Goal: Task Accomplishment & Management: Manage account settings

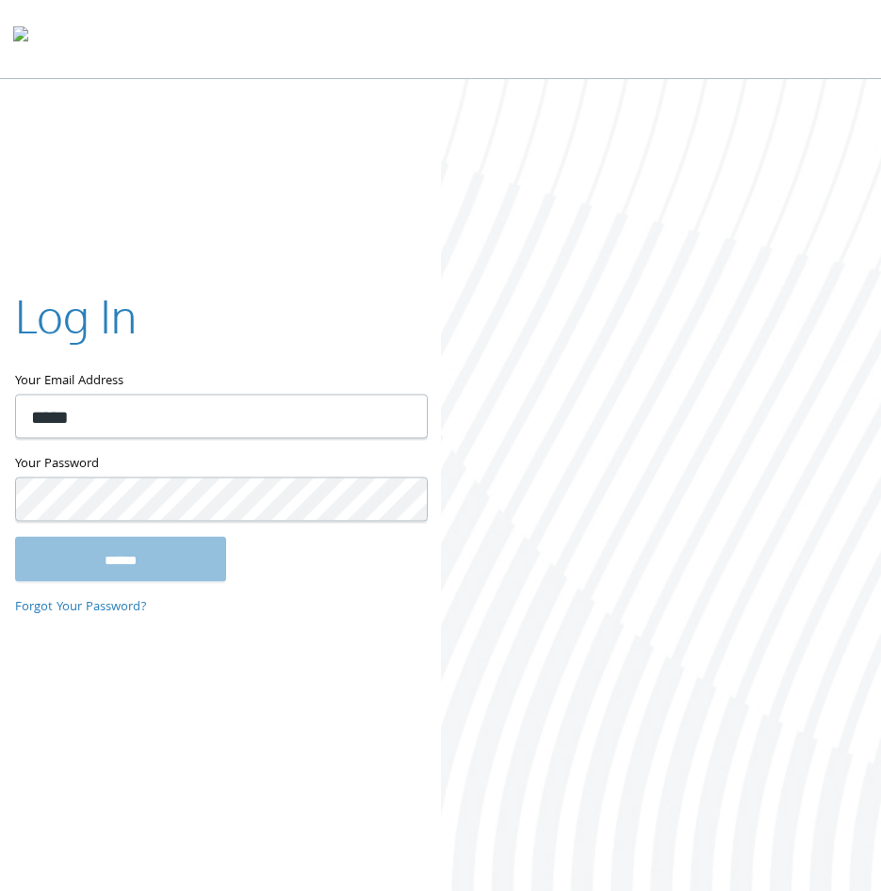
type input "**********"
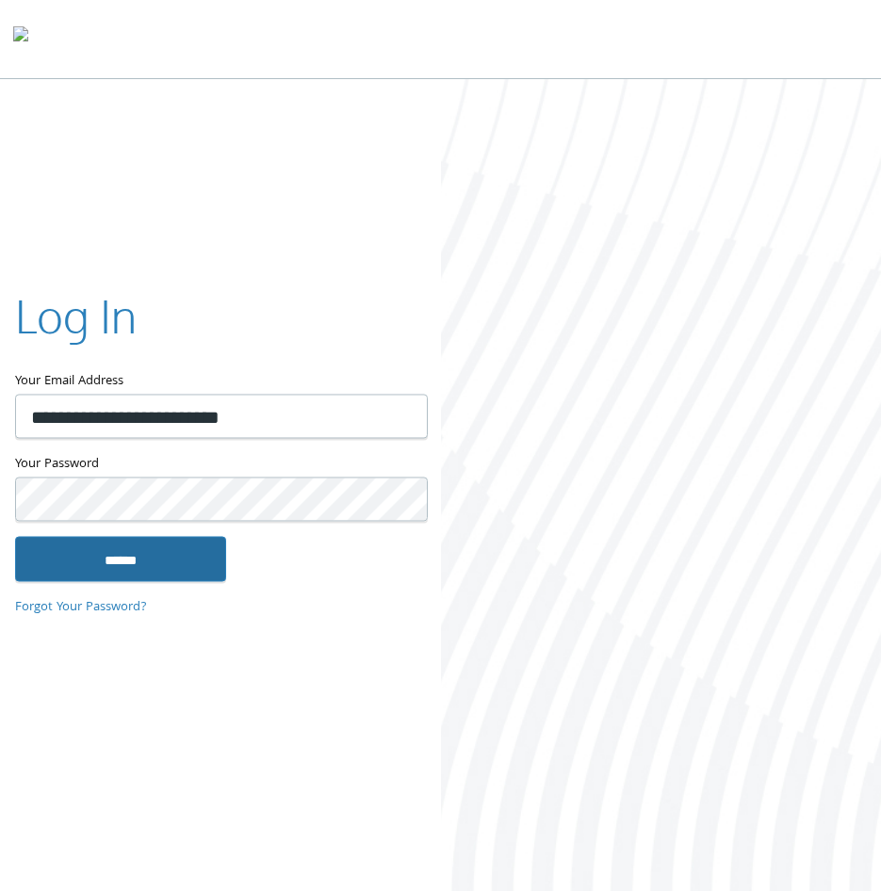
drag, startPoint x: 140, startPoint y: 563, endPoint x: 134, endPoint y: 551, distance: 13.9
click at [139, 563] on input "******" at bounding box center [120, 559] width 211 height 45
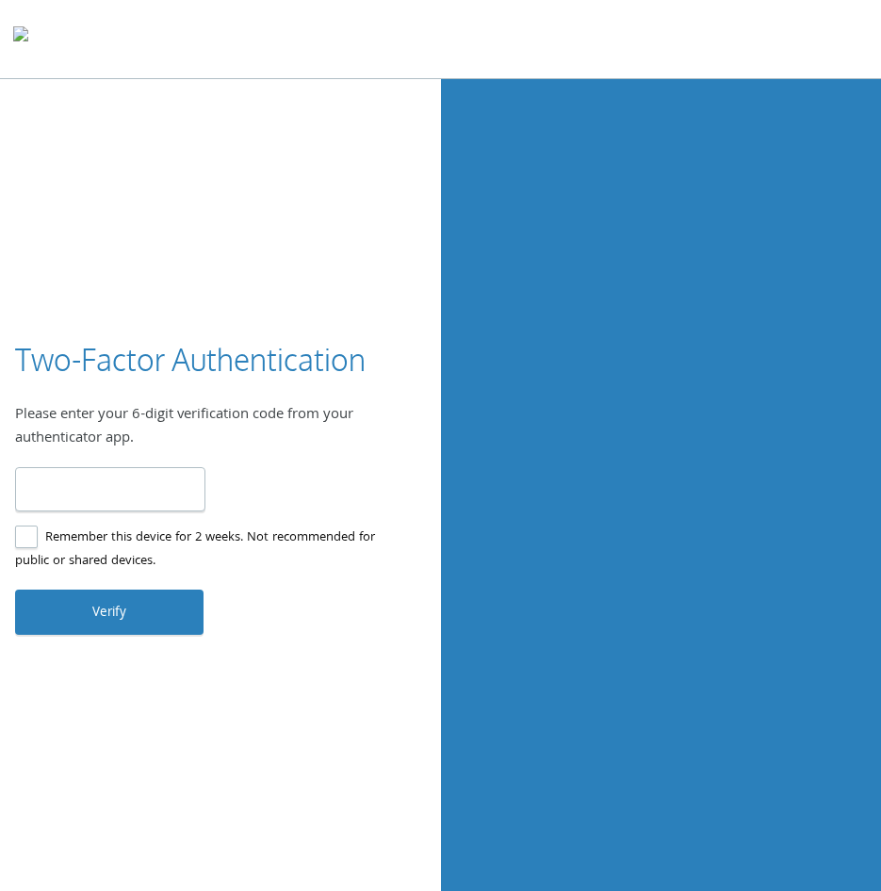
type input "******"
